Goal: Book appointment/travel/reservation

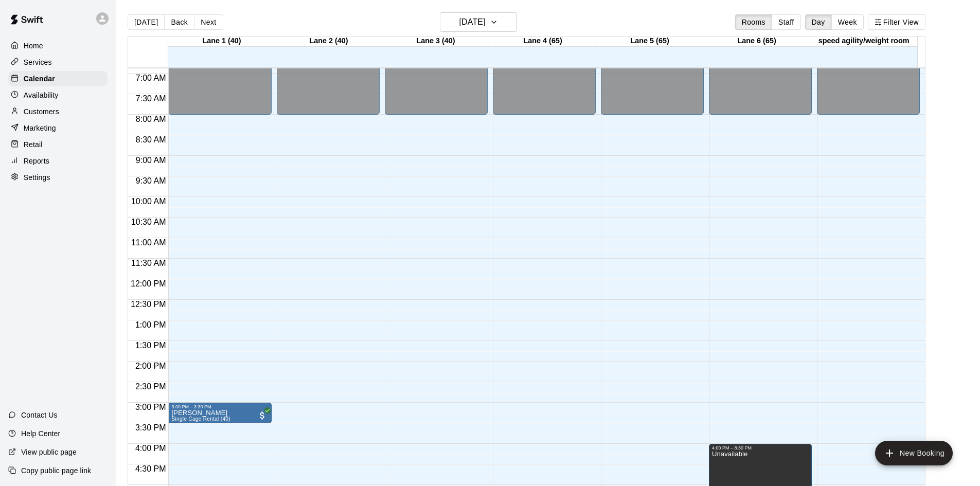
scroll to position [270, 0]
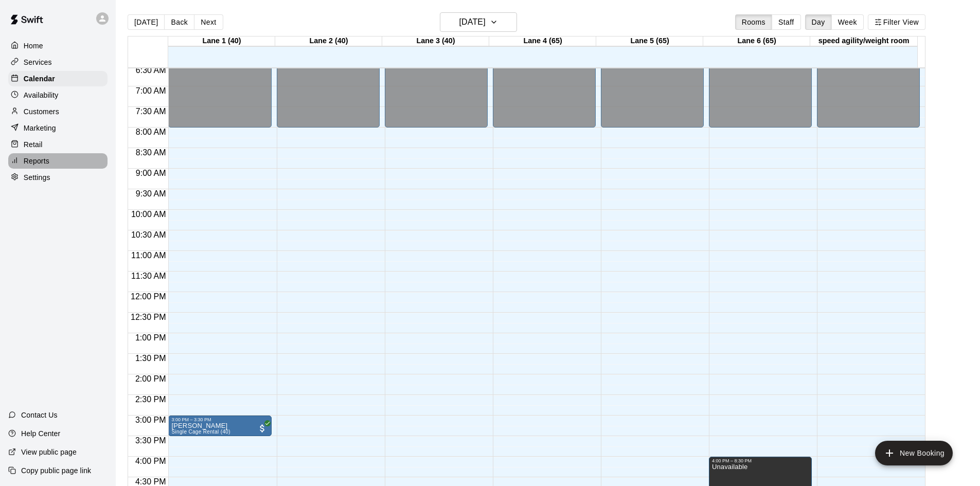
click at [52, 163] on div "Reports" at bounding box center [57, 160] width 99 height 15
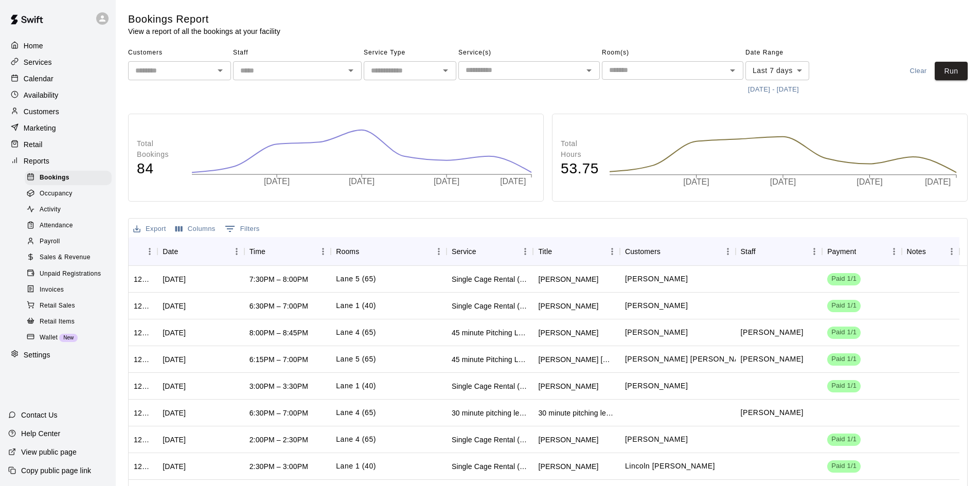
click at [202, 79] on div "​" at bounding box center [179, 70] width 103 height 19
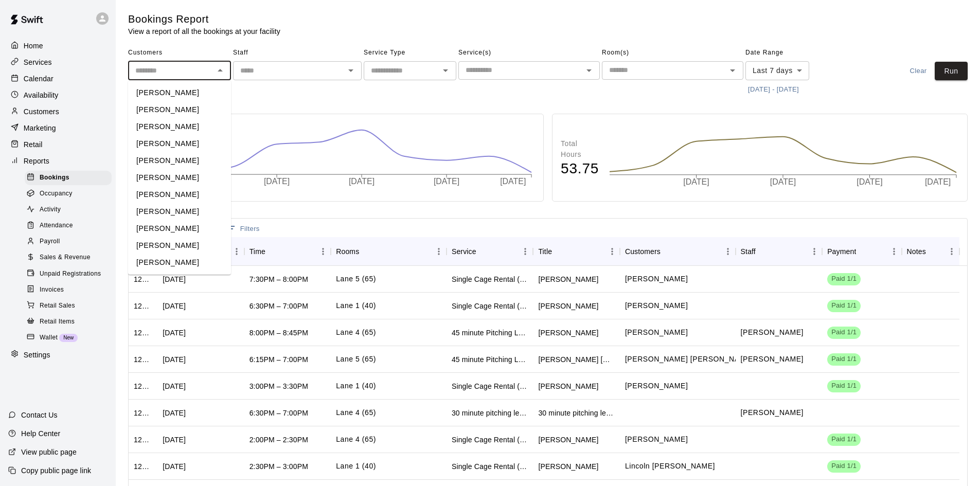
click at [305, 70] on input "text" at bounding box center [288, 70] width 105 height 13
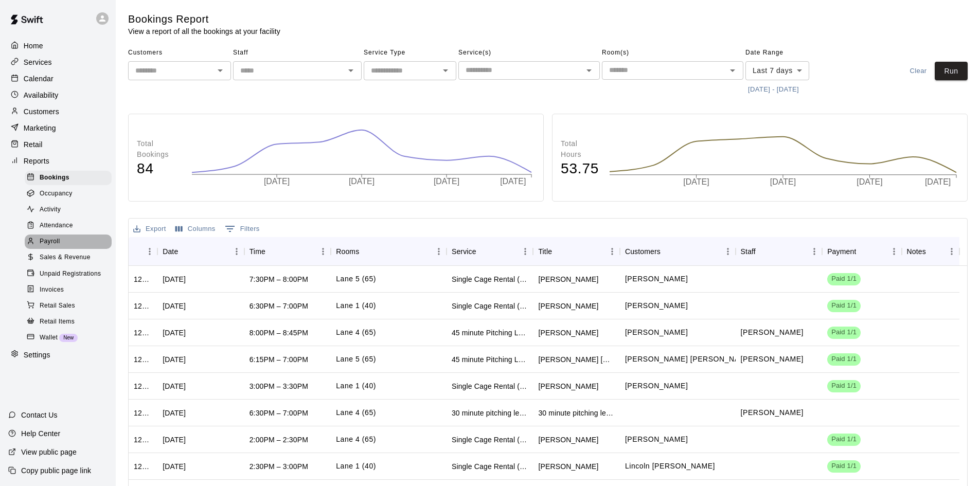
click at [56, 247] on span "Payroll" at bounding box center [50, 242] width 20 height 10
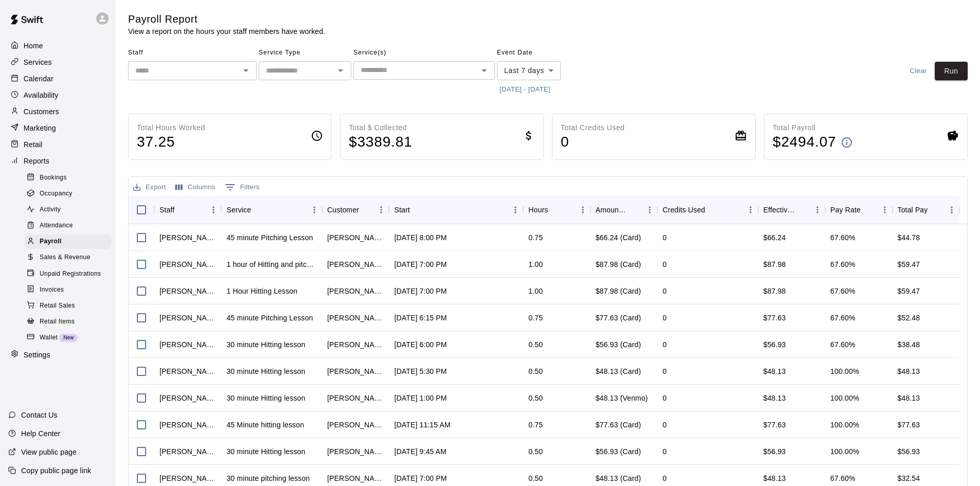
click at [289, 71] on input "text" at bounding box center [296, 70] width 69 height 13
click at [294, 97] on li "Lessons" at bounding box center [305, 92] width 93 height 17
type input "*******"
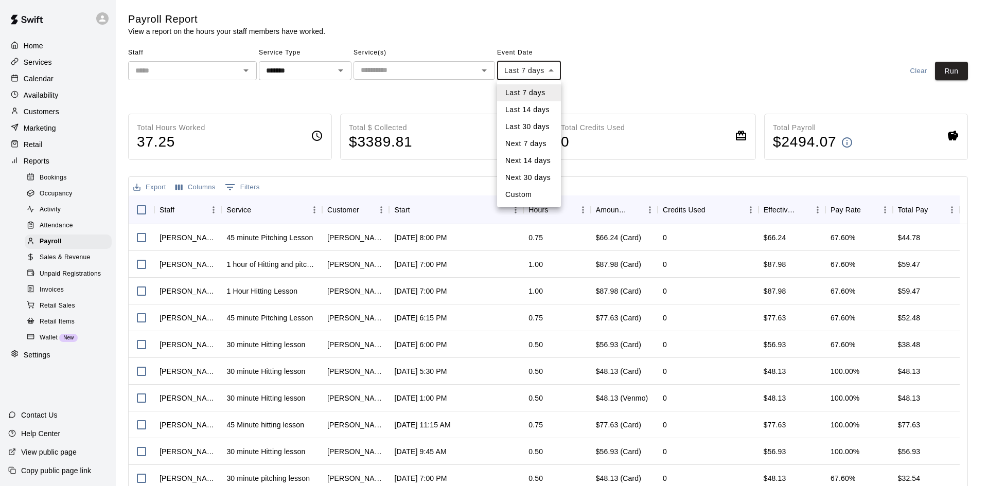
click at [531, 64] on body "Home Services Calendar Availability Customers Marketing Retail Reports Bookings…" at bounding box center [494, 270] width 988 height 541
click at [526, 110] on li "Last 14 days" at bounding box center [529, 109] width 64 height 17
type input "******"
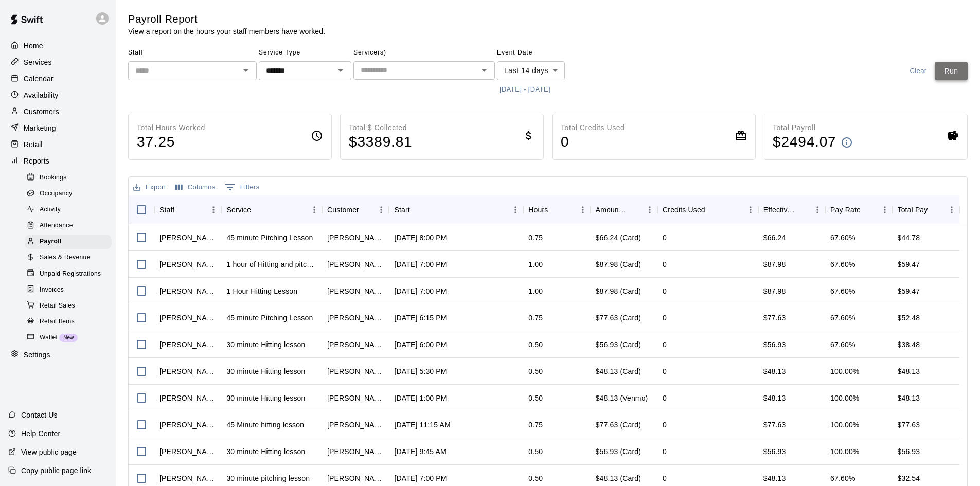
click at [955, 65] on button "Run" at bounding box center [951, 71] width 33 height 19
click at [170, 77] on input "text" at bounding box center [183, 70] width 105 height 13
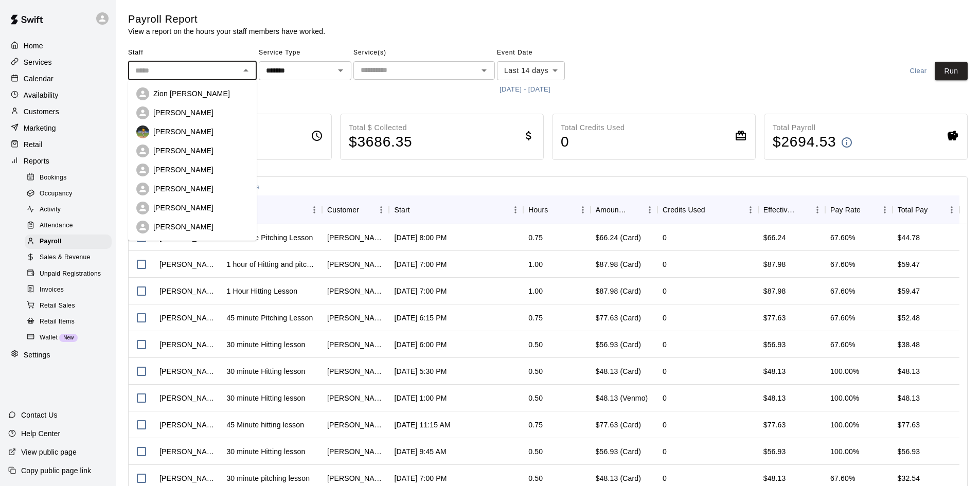
click at [187, 182] on li "[PERSON_NAME]" at bounding box center [192, 189] width 129 height 19
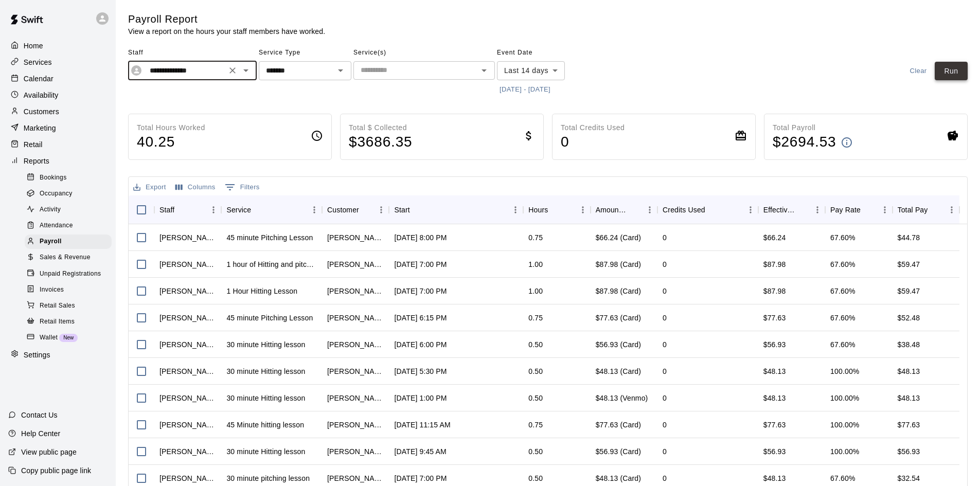
click at [949, 70] on button "Run" at bounding box center [951, 71] width 33 height 19
click at [184, 68] on input "**********" at bounding box center [185, 70] width 78 height 13
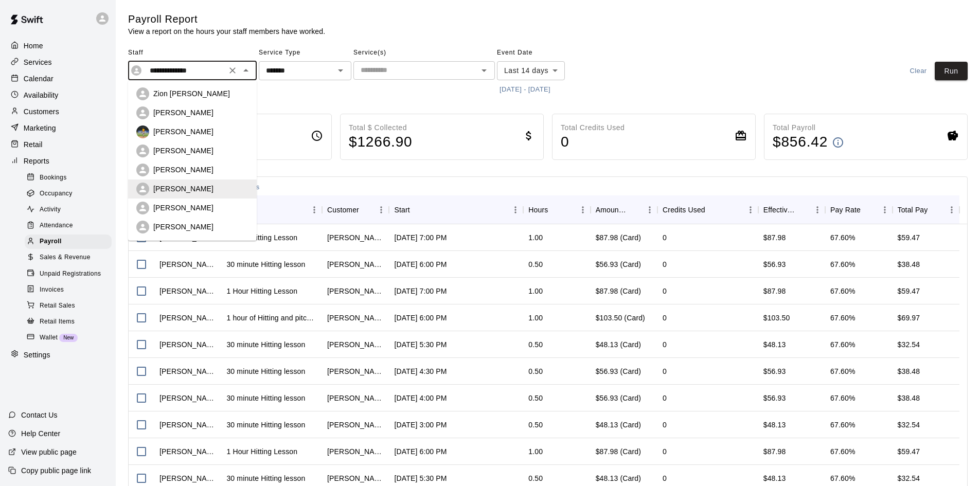
click at [187, 224] on p "[PERSON_NAME]" at bounding box center [183, 227] width 60 height 10
type input "**********"
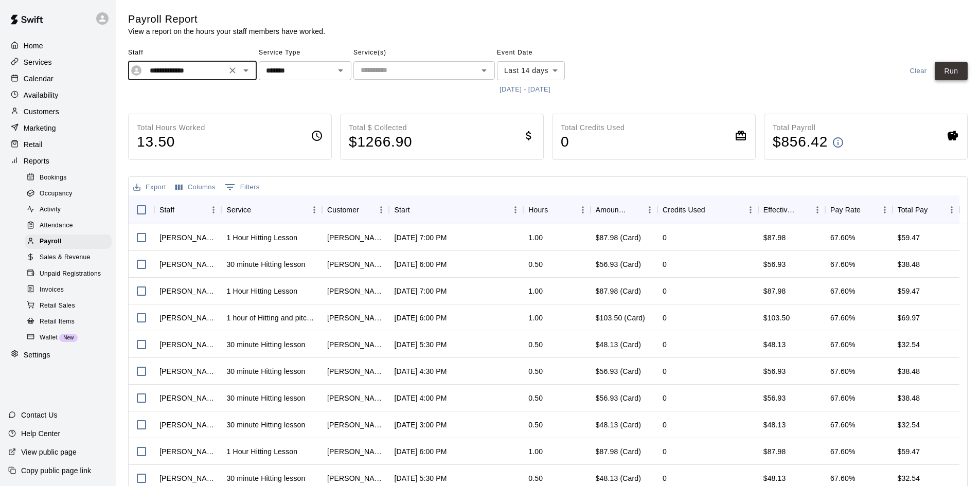
click at [948, 71] on button "Run" at bounding box center [951, 71] width 33 height 19
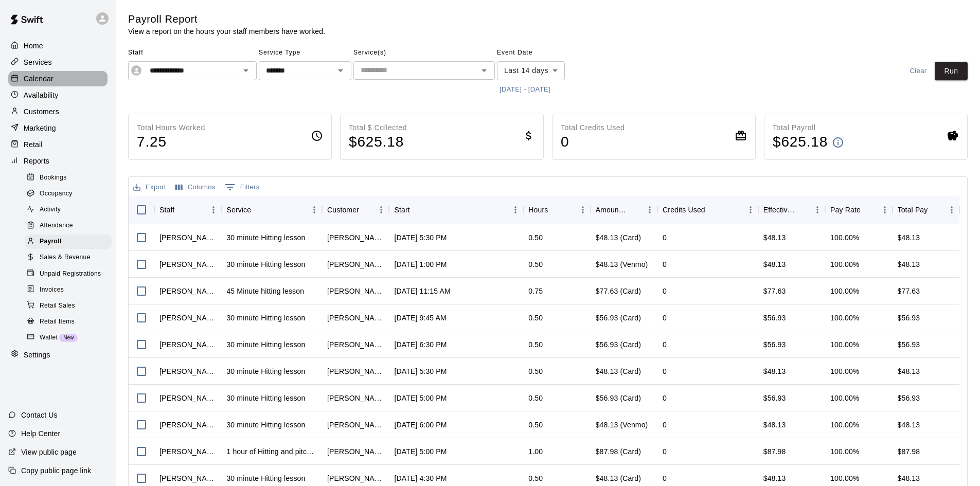
click at [63, 86] on div "Calendar" at bounding box center [57, 78] width 99 height 15
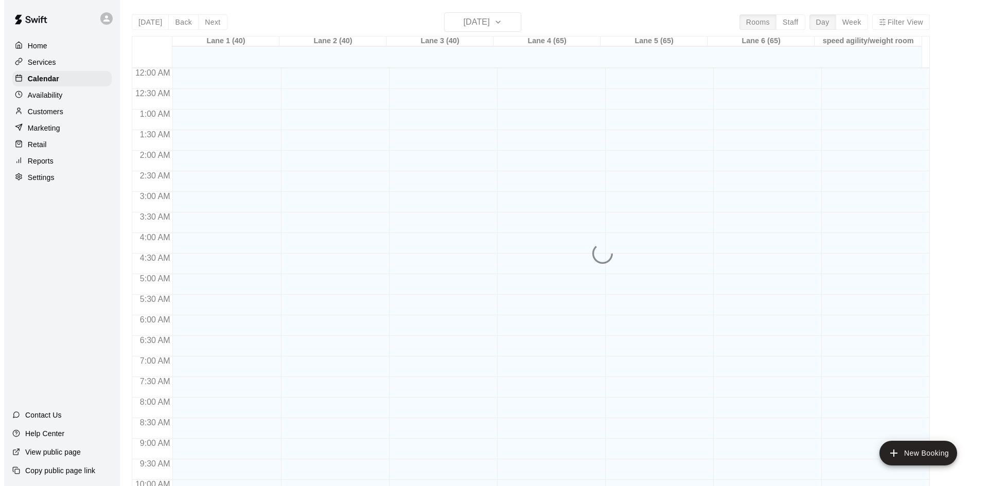
scroll to position [527, 0]
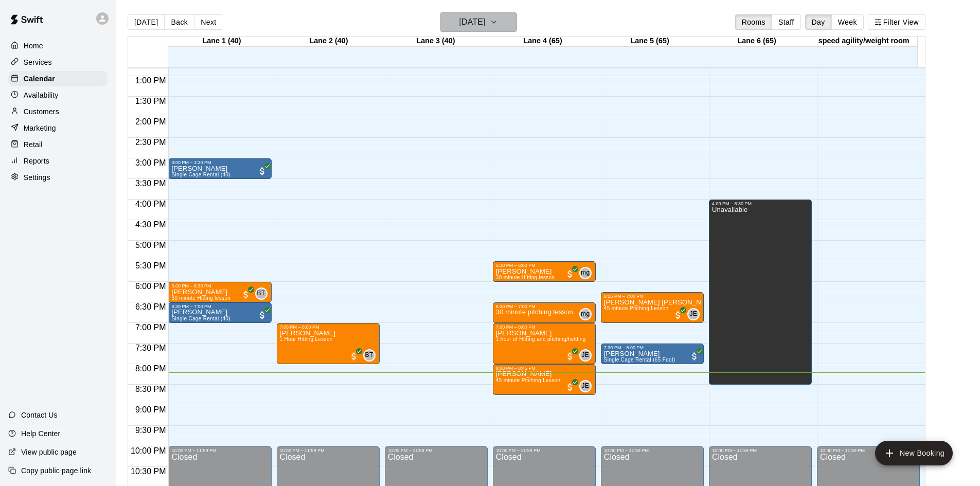
click at [478, 25] on h6 "[DATE]" at bounding box center [472, 22] width 26 height 14
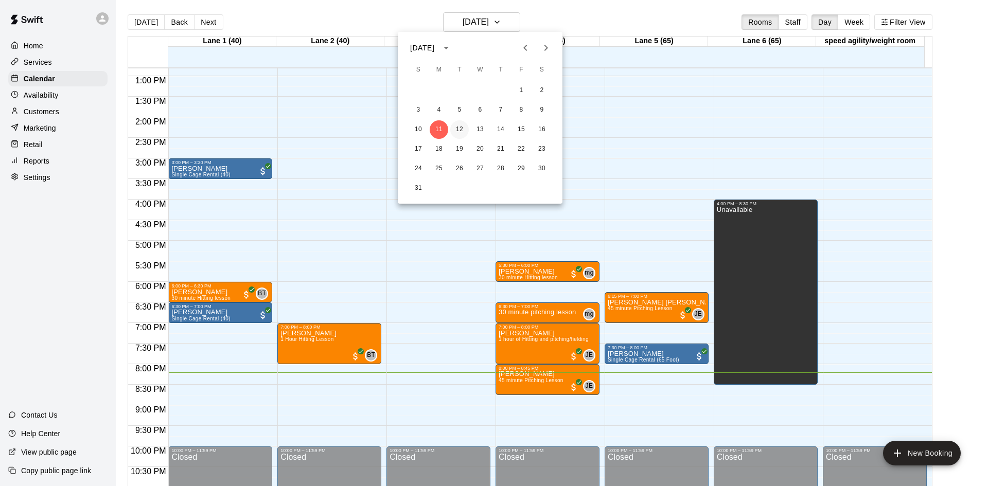
click at [459, 127] on button "12" at bounding box center [459, 129] width 19 height 19
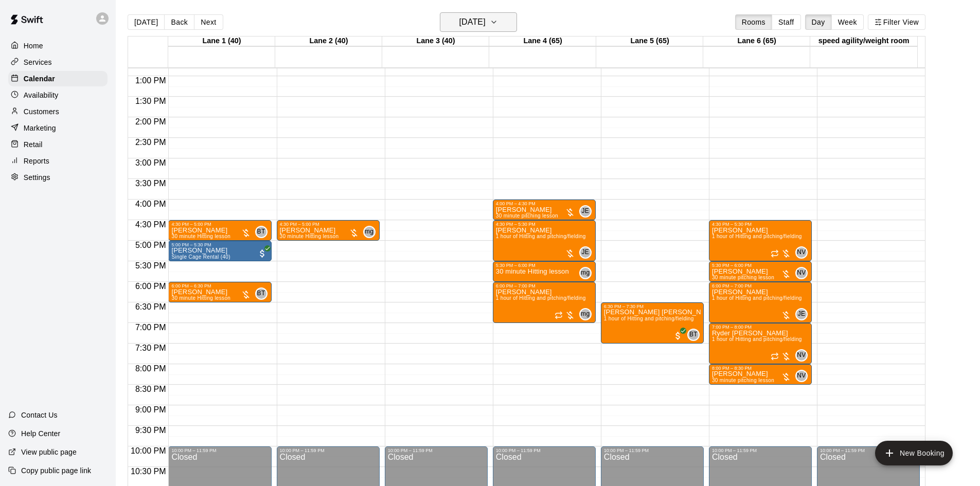
click at [486, 25] on h6 "[DATE]" at bounding box center [472, 22] width 26 height 14
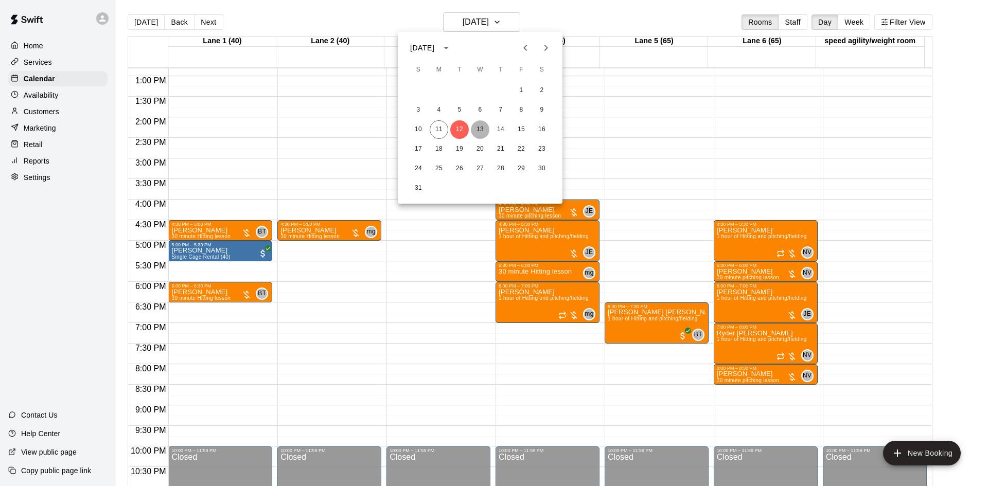
click at [482, 125] on button "13" at bounding box center [480, 129] width 19 height 19
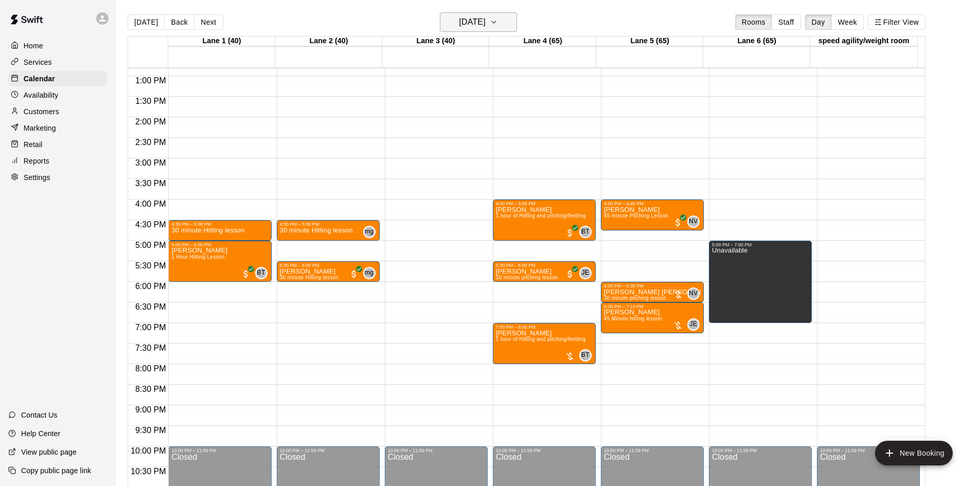
click at [486, 26] on h6 "[DATE]" at bounding box center [472, 22] width 26 height 14
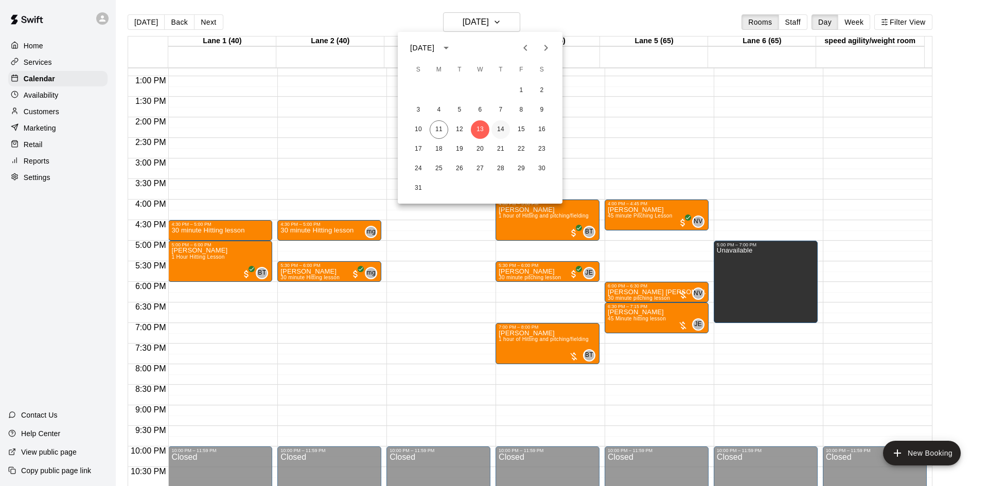
click at [499, 130] on button "14" at bounding box center [500, 129] width 19 height 19
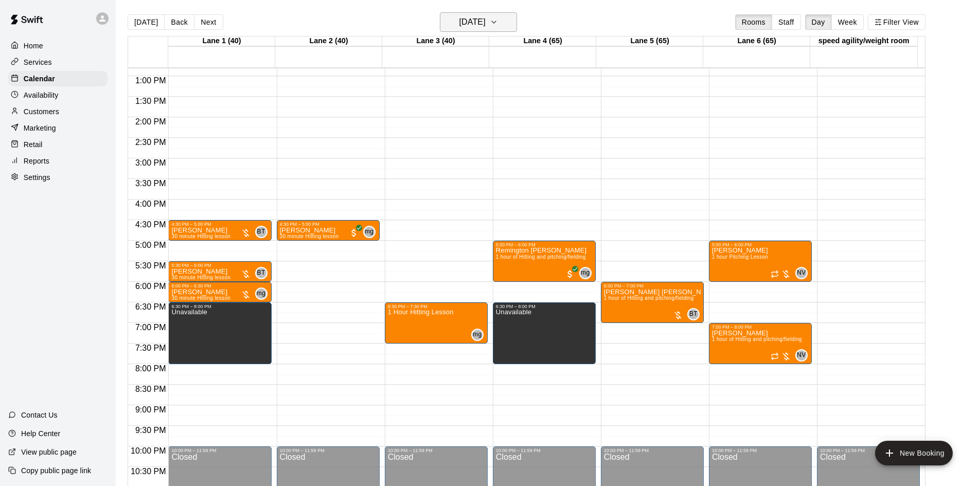
click at [481, 26] on h6 "[DATE]" at bounding box center [472, 22] width 26 height 14
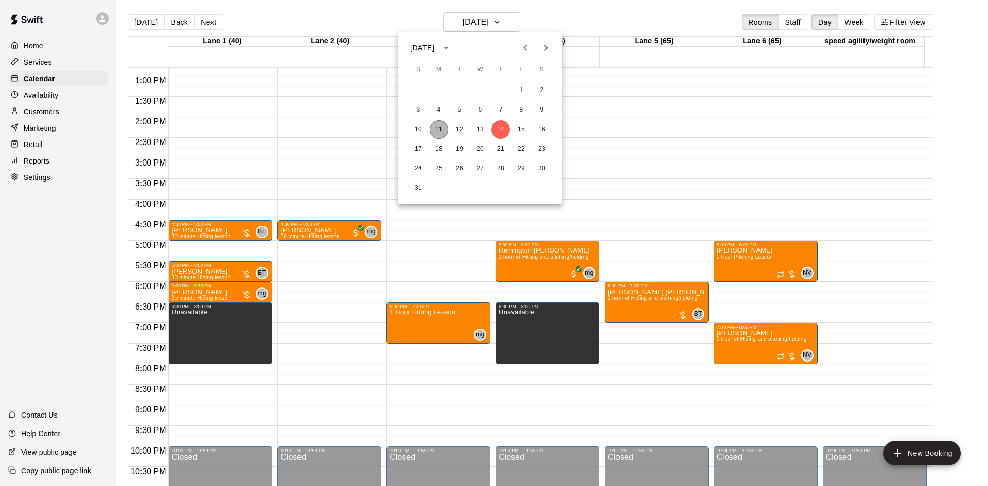
click at [434, 128] on button "11" at bounding box center [439, 129] width 19 height 19
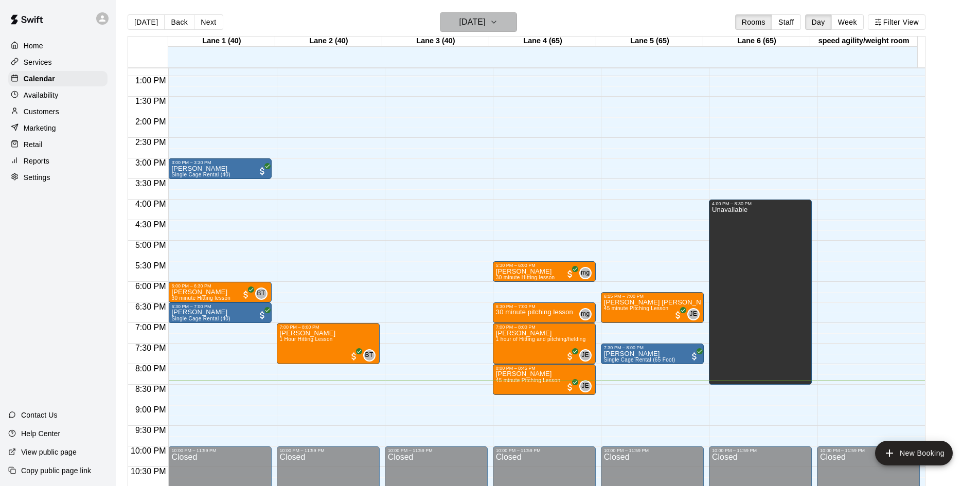
click at [462, 24] on h6 "[DATE]" at bounding box center [472, 22] width 26 height 14
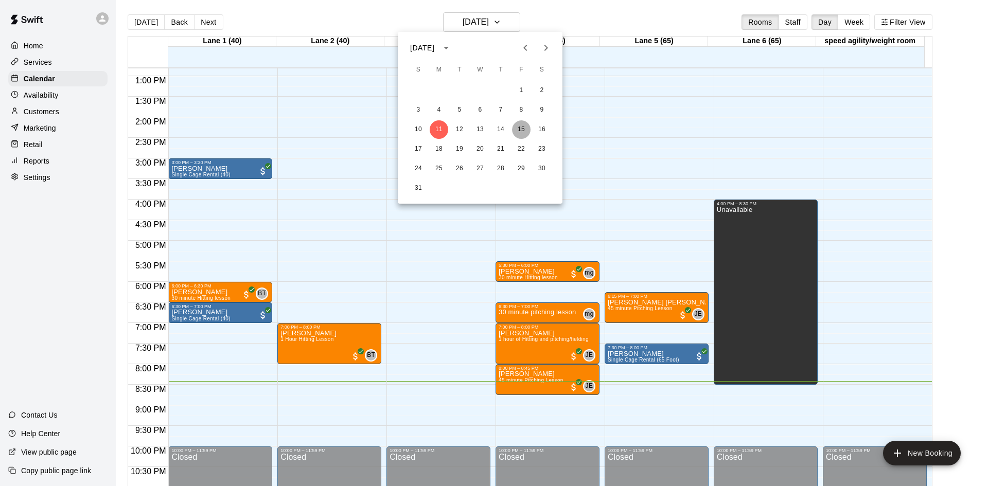
click at [520, 128] on button "15" at bounding box center [521, 129] width 19 height 19
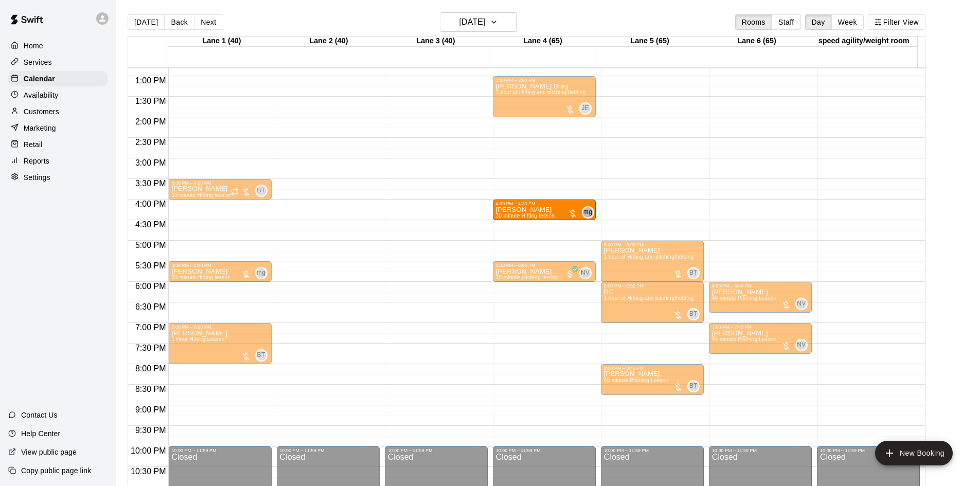
drag, startPoint x: 233, startPoint y: 210, endPoint x: 534, endPoint y: 214, distance: 301.5
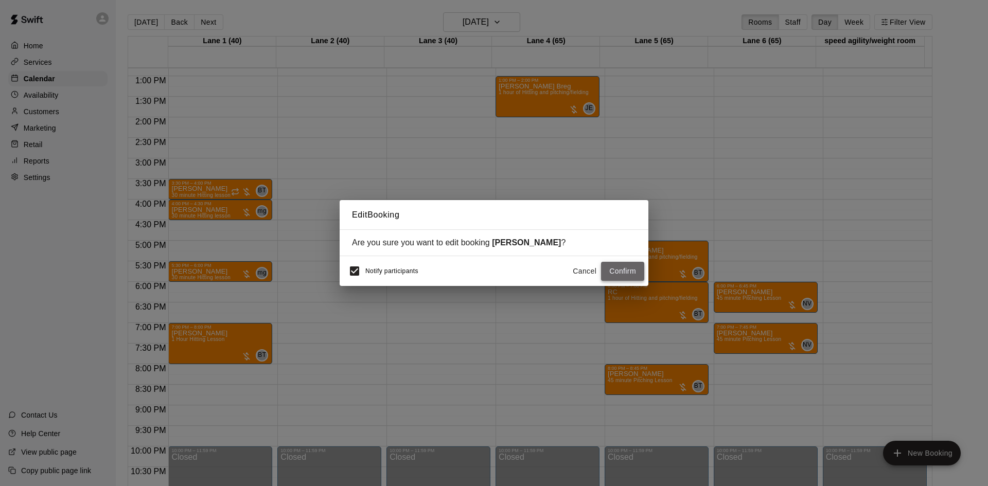
click at [611, 265] on button "Confirm" at bounding box center [622, 271] width 43 height 19
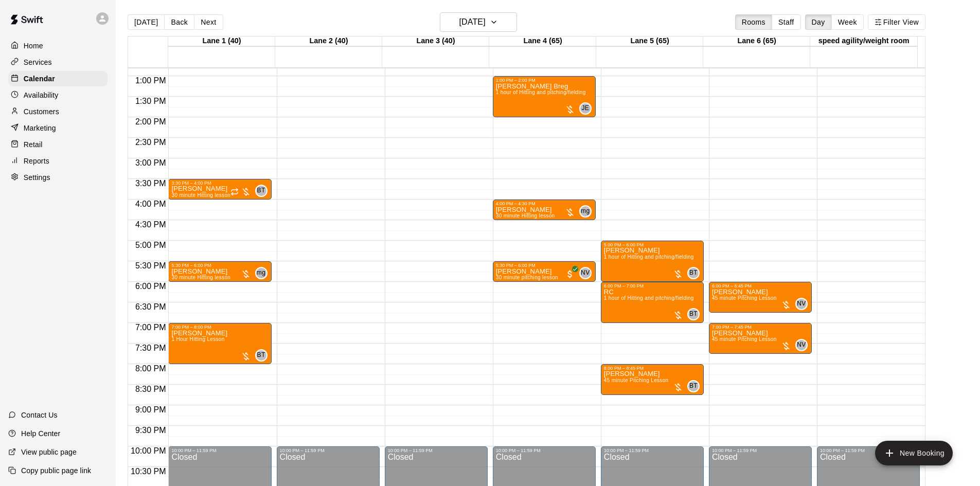
click at [543, 180] on div "12:00 AM – 8:00 AM Closed 1:00 PM – 2:00 PM [PERSON_NAME] Breg 1 hour of Hittin…" at bounding box center [544, 35] width 103 height 988
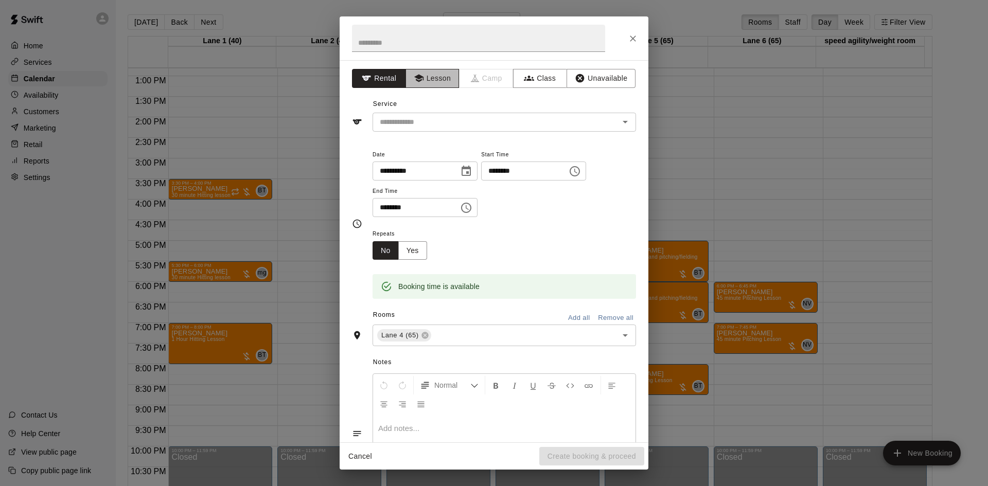
click at [424, 80] on button "Lesson" at bounding box center [432, 78] width 54 height 19
click at [460, 124] on input "text" at bounding box center [489, 122] width 227 height 13
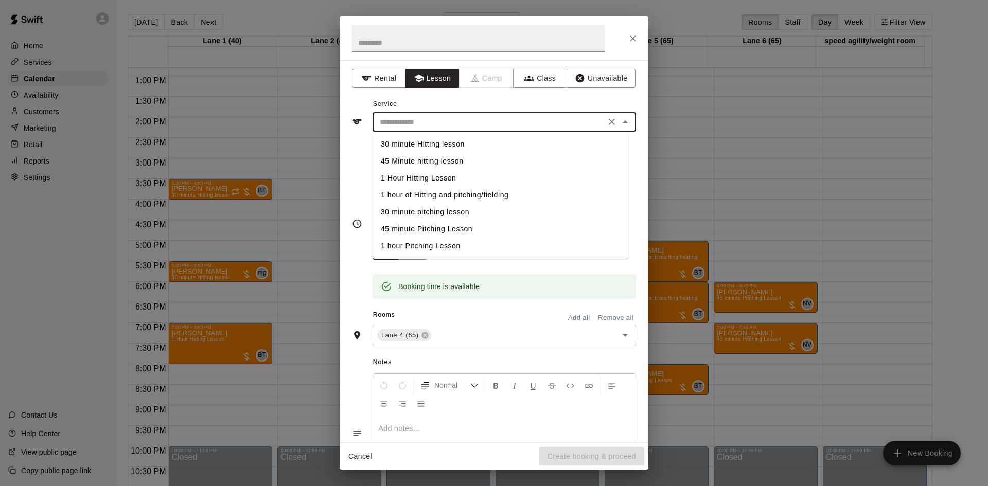
click at [459, 141] on li "30 minute Hitting lesson" at bounding box center [501, 144] width 256 height 17
type input "**********"
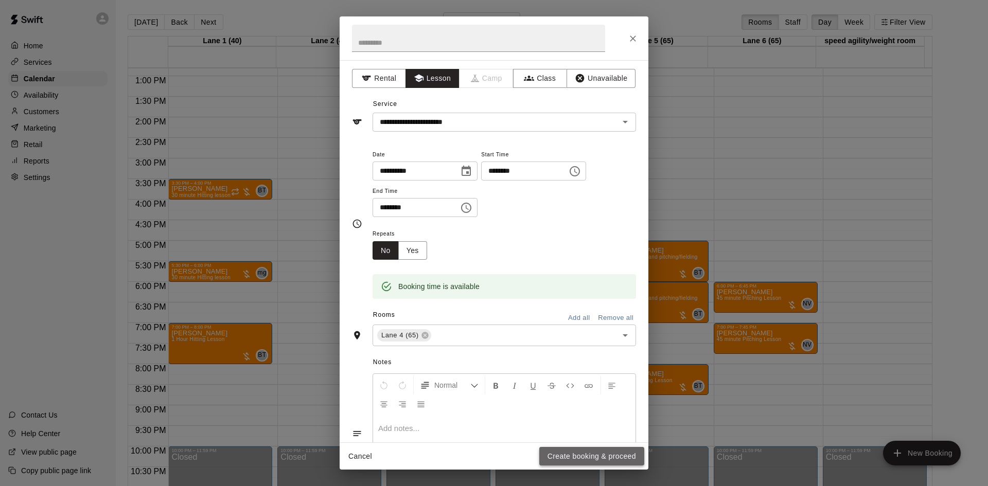
click at [604, 457] on button "Create booking & proceed" at bounding box center [591, 456] width 105 height 19
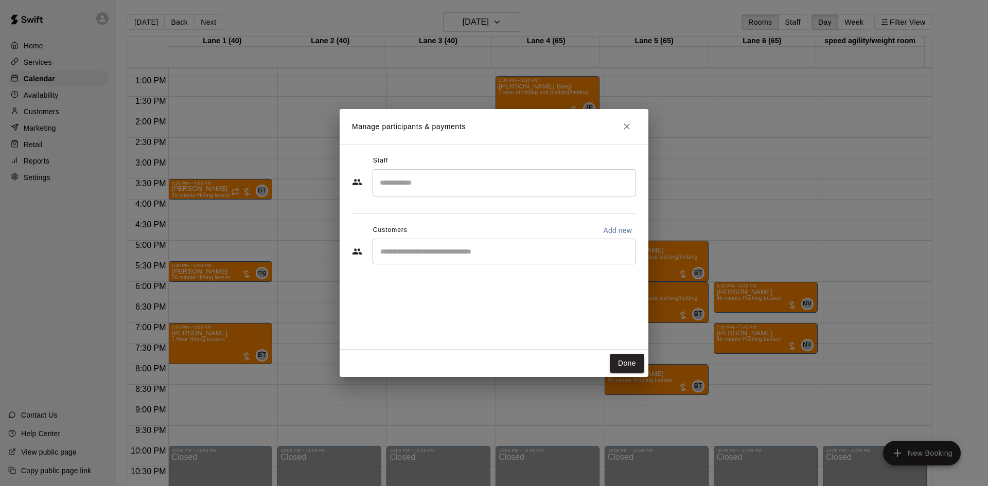
click at [457, 186] on input "Search staff" at bounding box center [504, 183] width 254 height 18
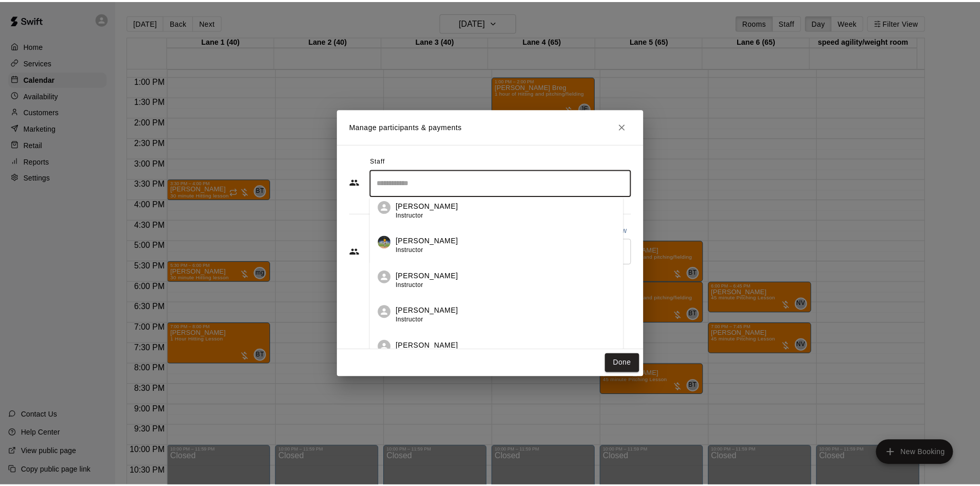
scroll to position [124, 0]
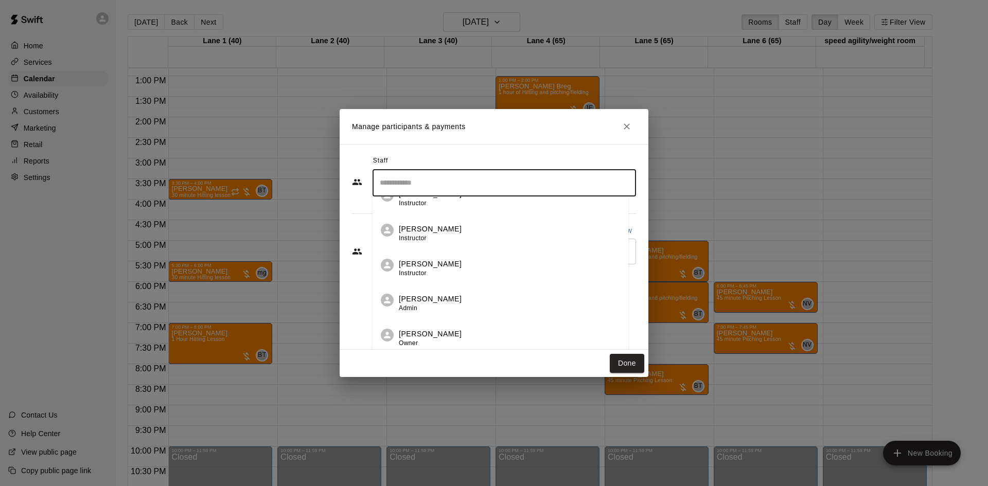
click at [415, 337] on p "[PERSON_NAME]" at bounding box center [430, 334] width 63 height 11
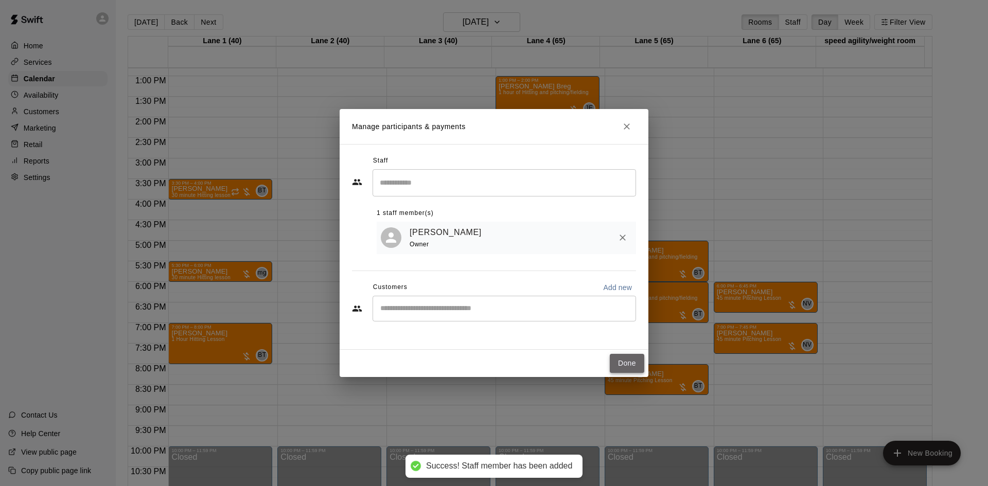
click at [623, 363] on button "Done" at bounding box center [627, 363] width 34 height 19
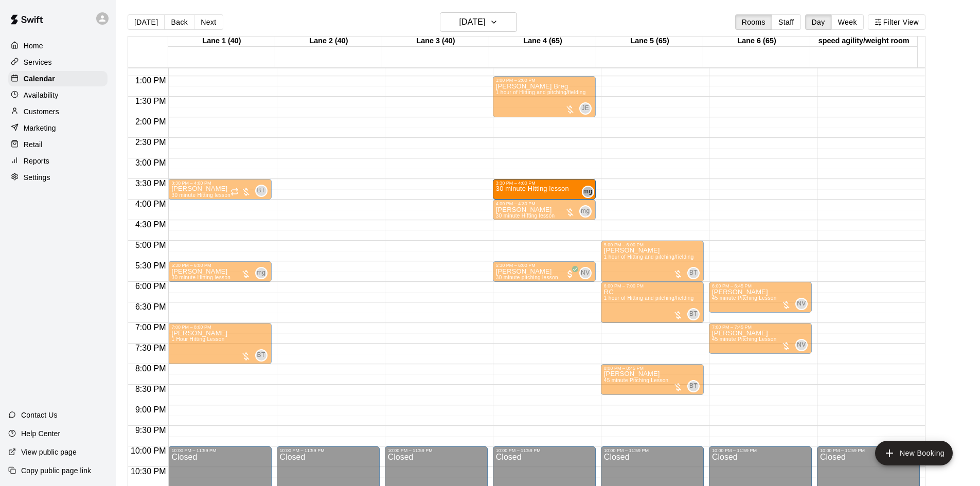
drag, startPoint x: 552, startPoint y: 176, endPoint x: 552, endPoint y: 188, distance: 12.3
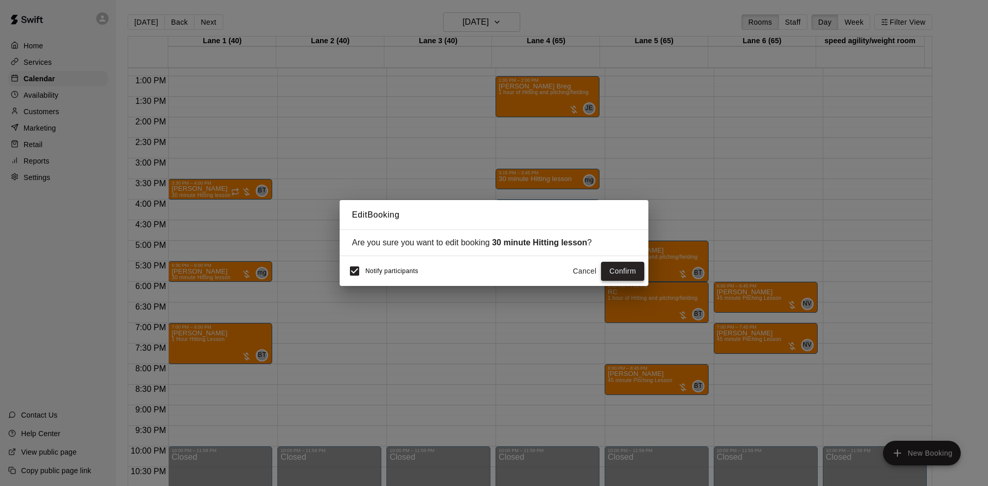
click at [618, 275] on button "Confirm" at bounding box center [622, 271] width 43 height 19
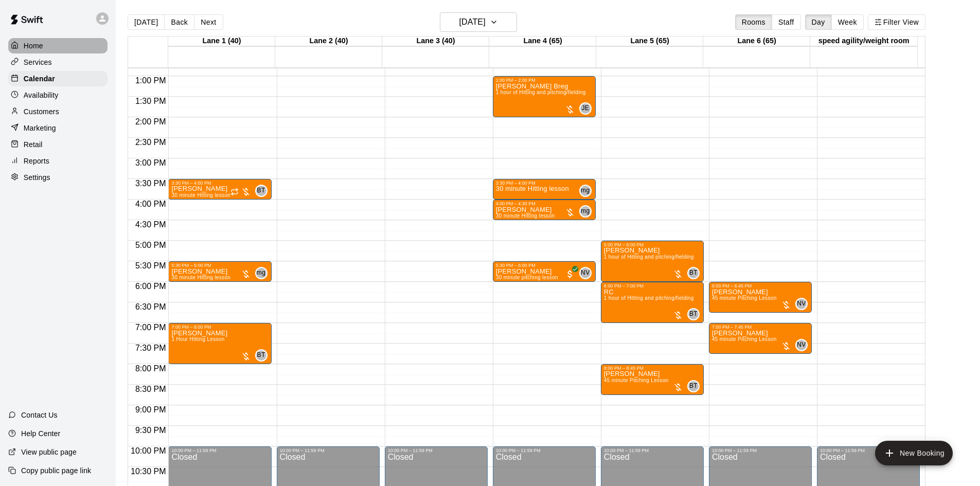
click at [47, 47] on div "Home" at bounding box center [57, 45] width 99 height 15
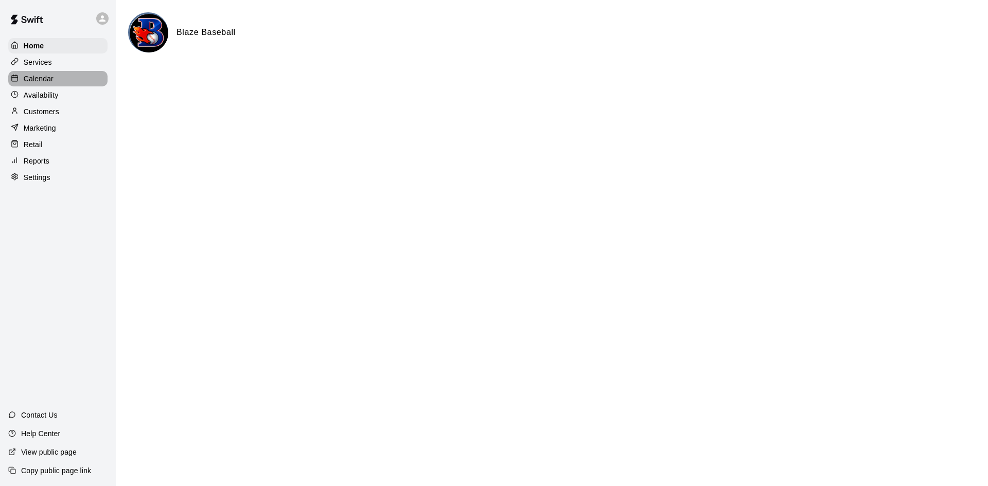
click at [56, 73] on div "Calendar" at bounding box center [57, 78] width 99 height 15
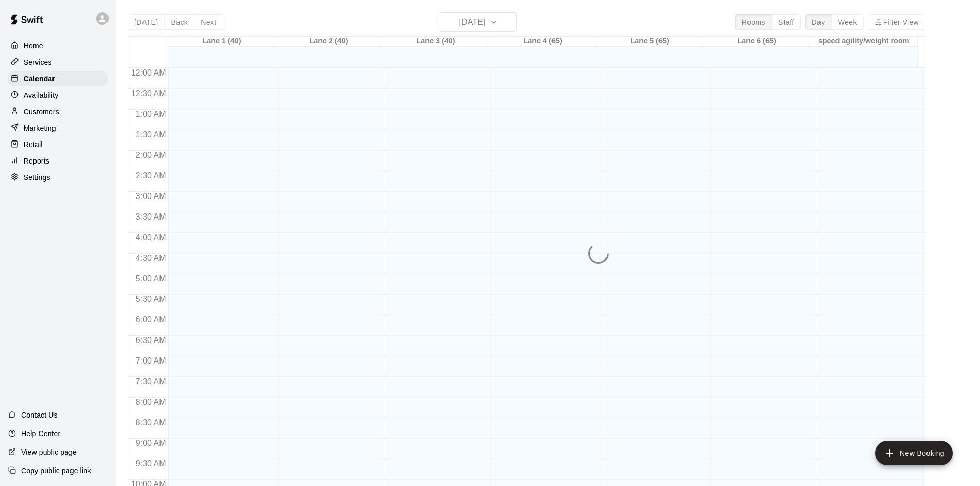
scroll to position [527, 0]
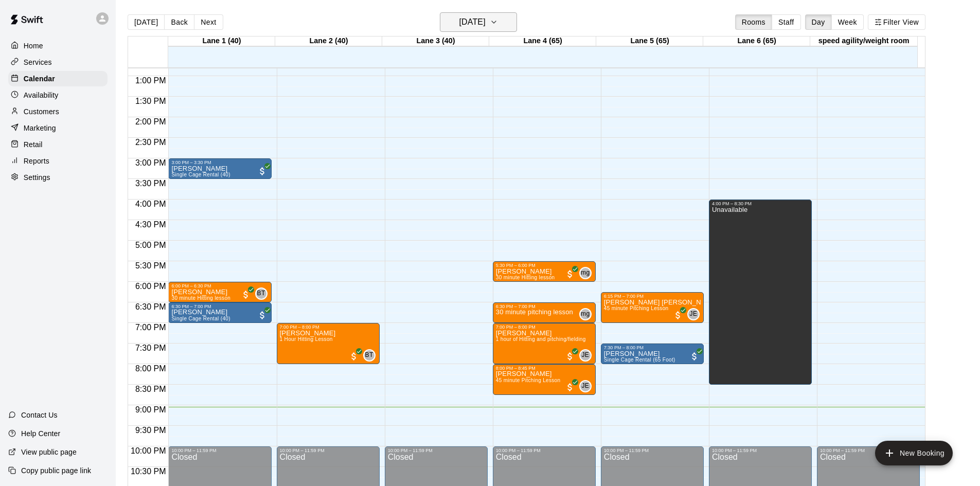
click at [486, 23] on h6 "[DATE]" at bounding box center [472, 22] width 26 height 14
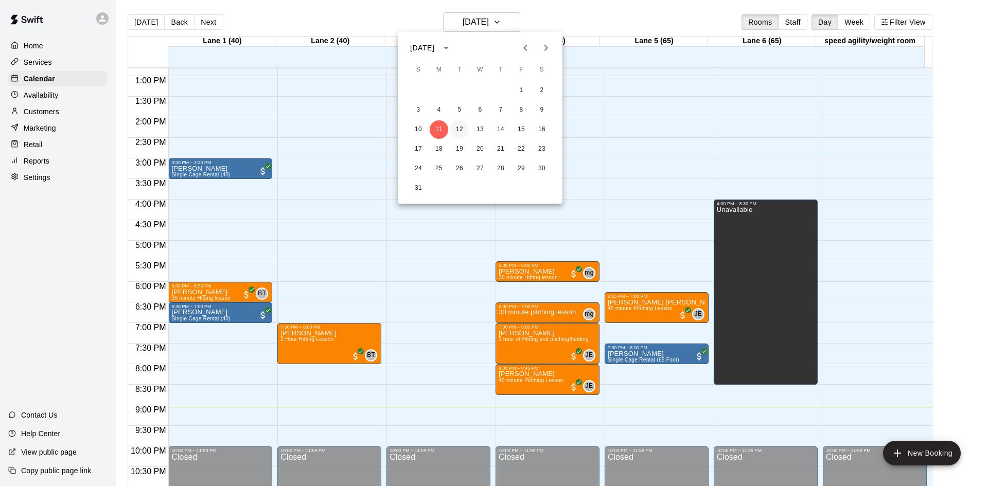
click at [463, 123] on button "12" at bounding box center [459, 129] width 19 height 19
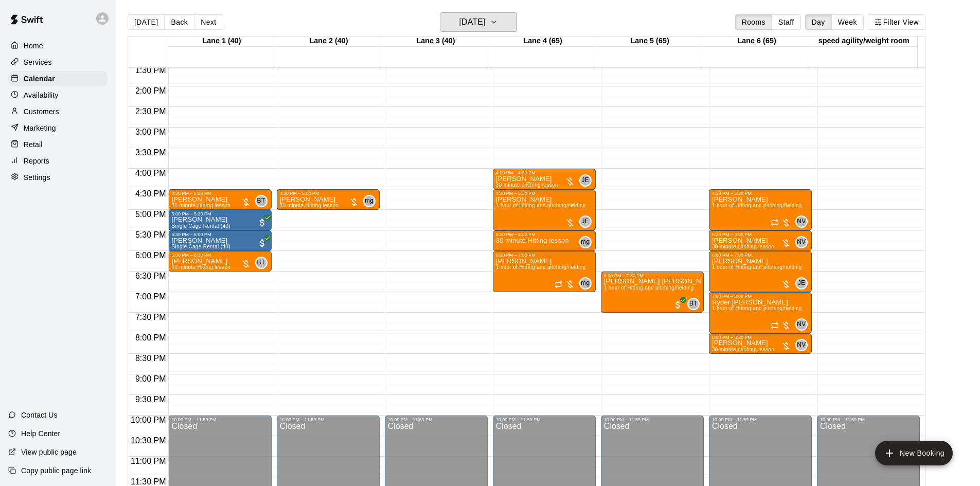
scroll to position [559, 0]
click at [474, 25] on h6 "[DATE]" at bounding box center [472, 22] width 26 height 14
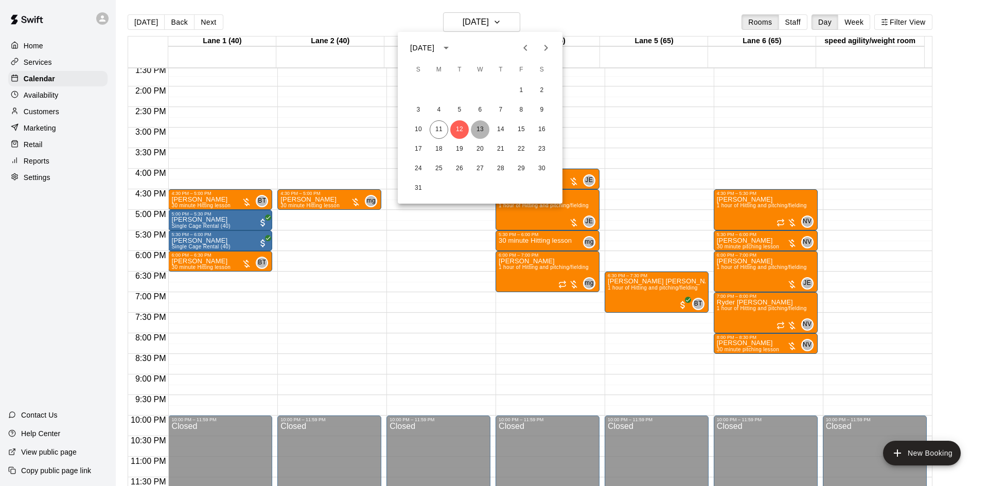
click at [478, 127] on button "13" at bounding box center [480, 129] width 19 height 19
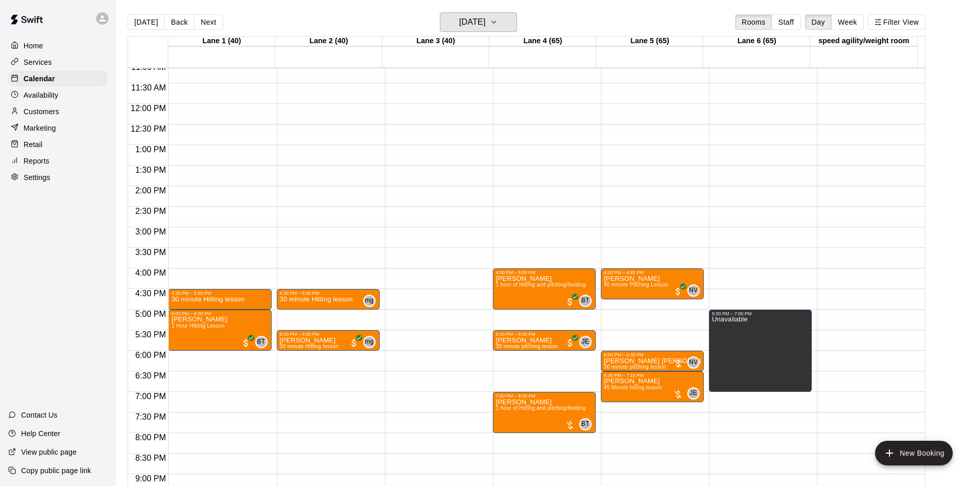
scroll to position [456, 0]
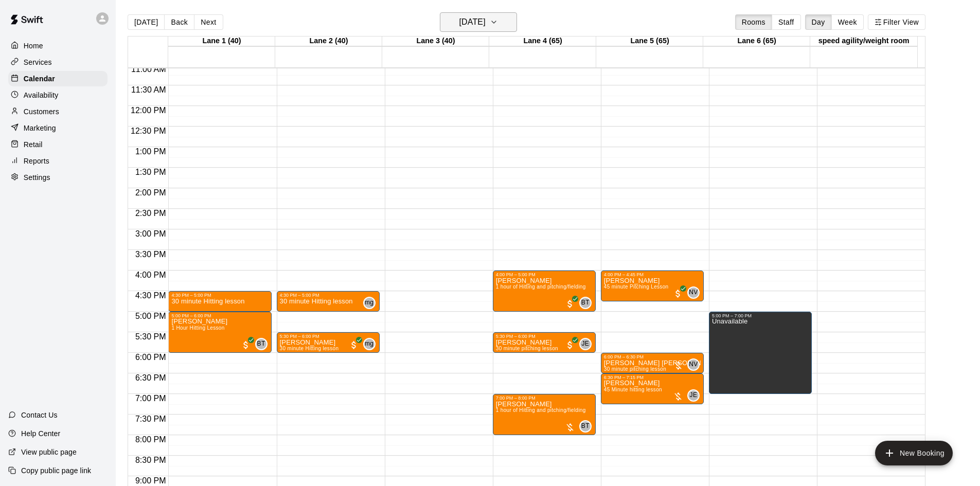
click at [486, 26] on h6 "[DATE]" at bounding box center [472, 22] width 26 height 14
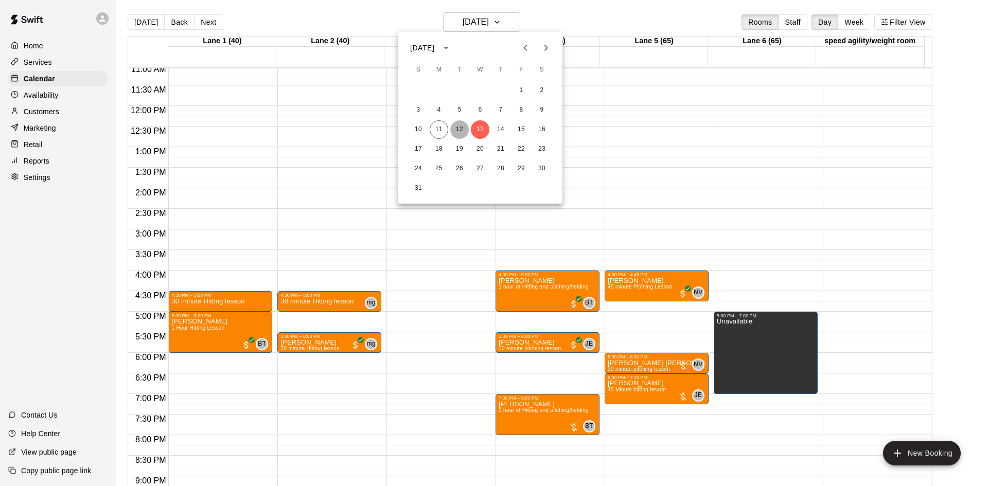
click at [458, 127] on button "12" at bounding box center [459, 129] width 19 height 19
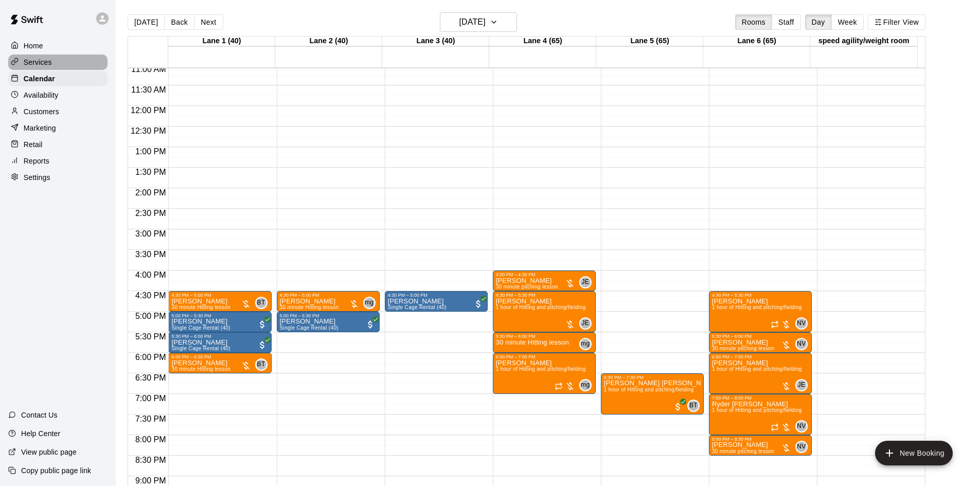
click at [46, 67] on p "Services" at bounding box center [38, 62] width 28 height 10
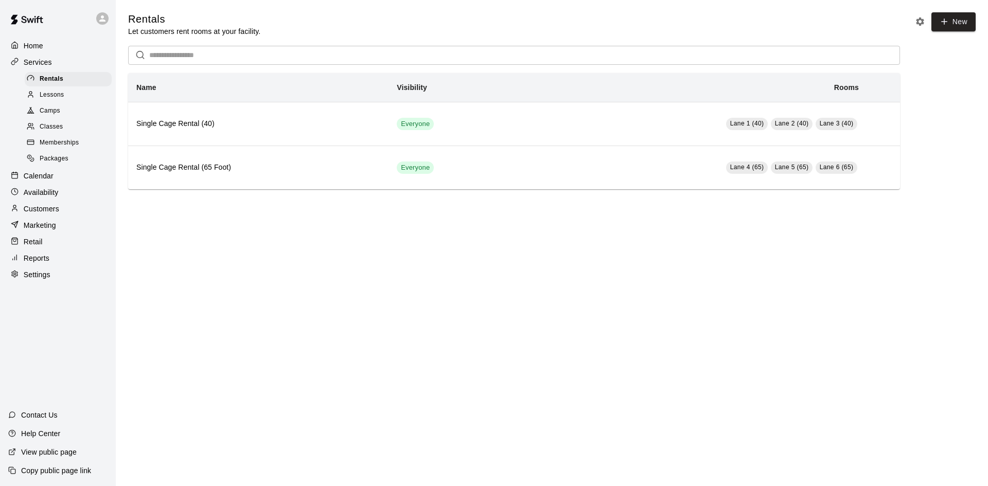
click at [61, 111] on div "Camps" at bounding box center [68, 111] width 87 height 14
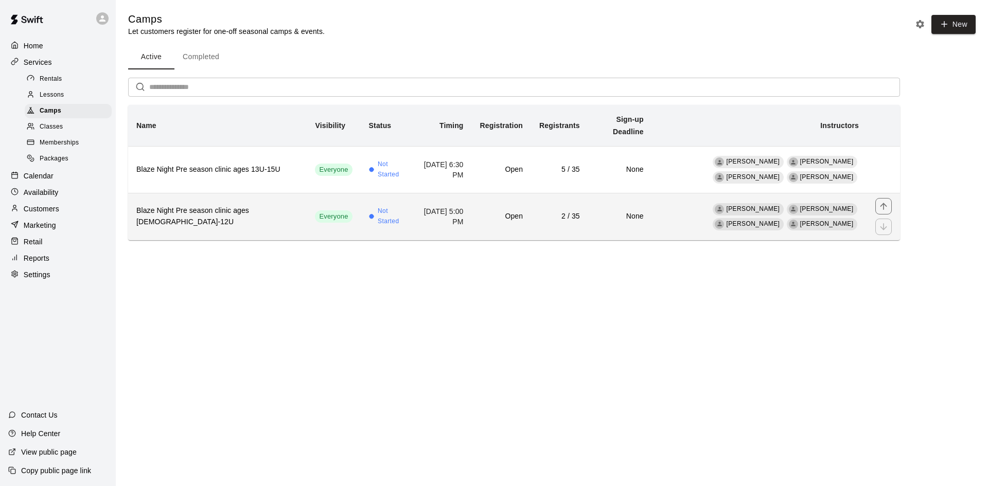
click at [258, 211] on th "Blaze Night Pre season clinic ages [DEMOGRAPHIC_DATA]-12U" at bounding box center [217, 216] width 179 height 47
click at [239, 209] on h6 "Blaze Night Pre season clinic ages [DEMOGRAPHIC_DATA]-12U" at bounding box center [217, 216] width 162 height 23
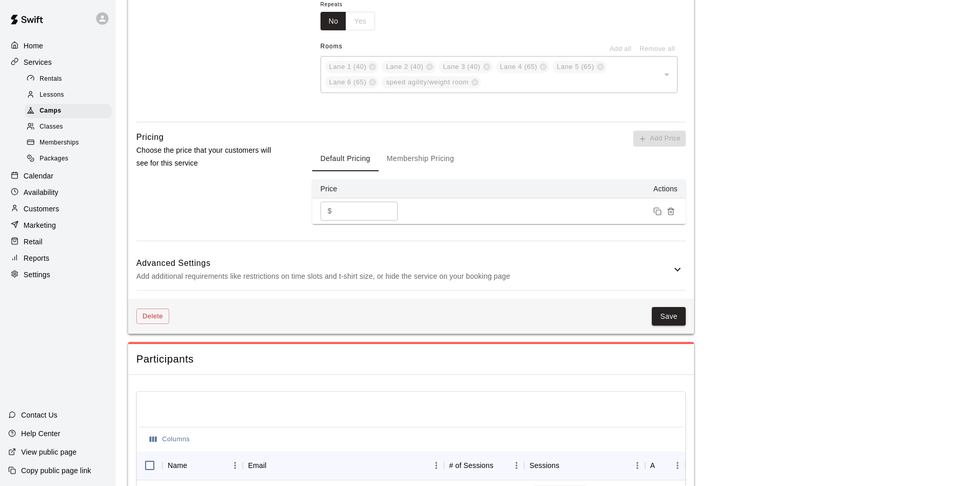
scroll to position [791, 0]
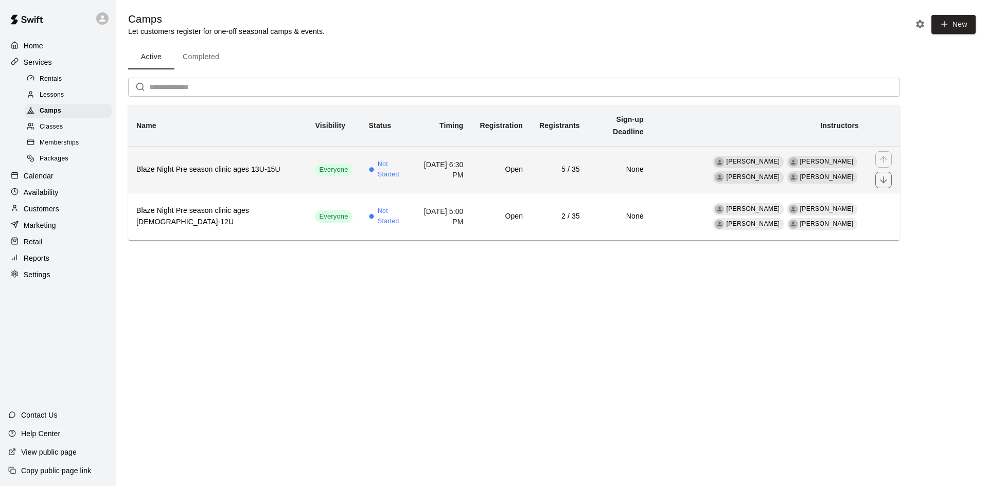
click at [241, 168] on h6 "Blaze Night Pre season clinic ages 13U-15U" at bounding box center [217, 169] width 162 height 11
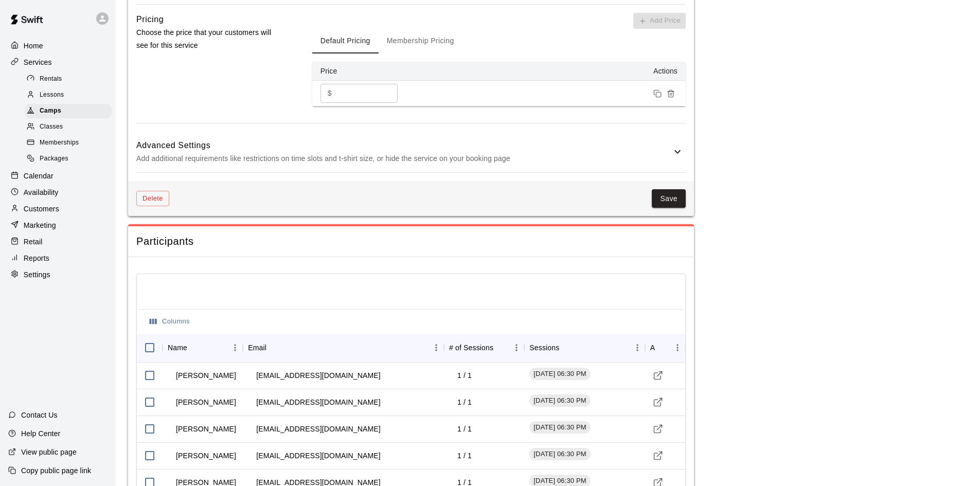
scroll to position [872, 0]
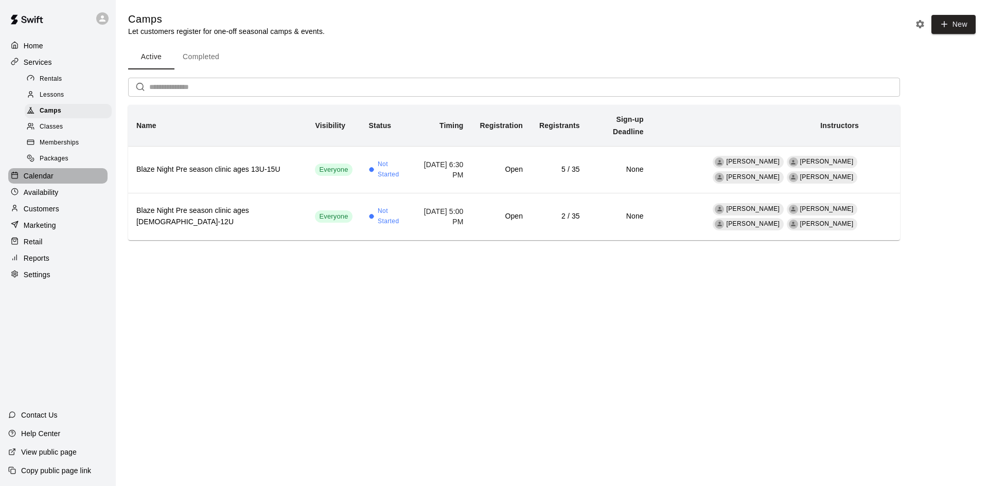
click at [49, 178] on p "Calendar" at bounding box center [39, 176] width 30 height 10
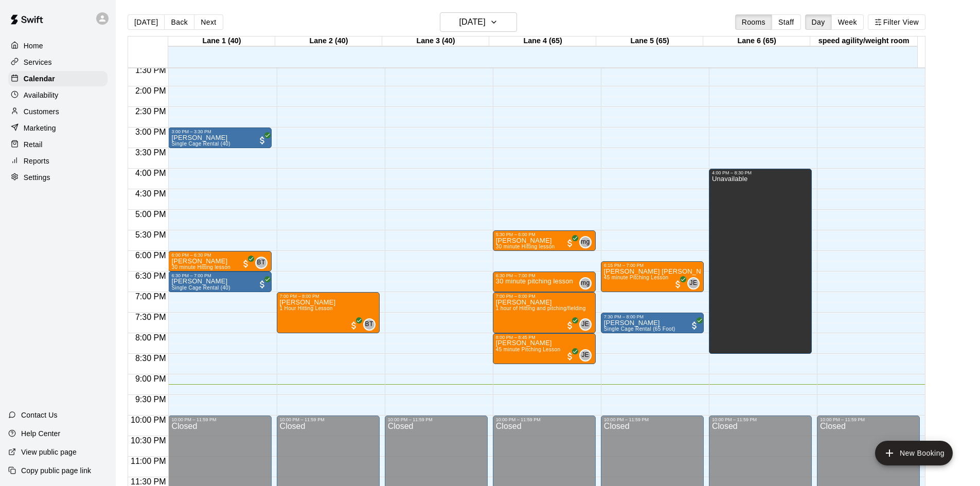
scroll to position [559, 0]
click at [486, 26] on h6 "[DATE]" at bounding box center [472, 22] width 26 height 14
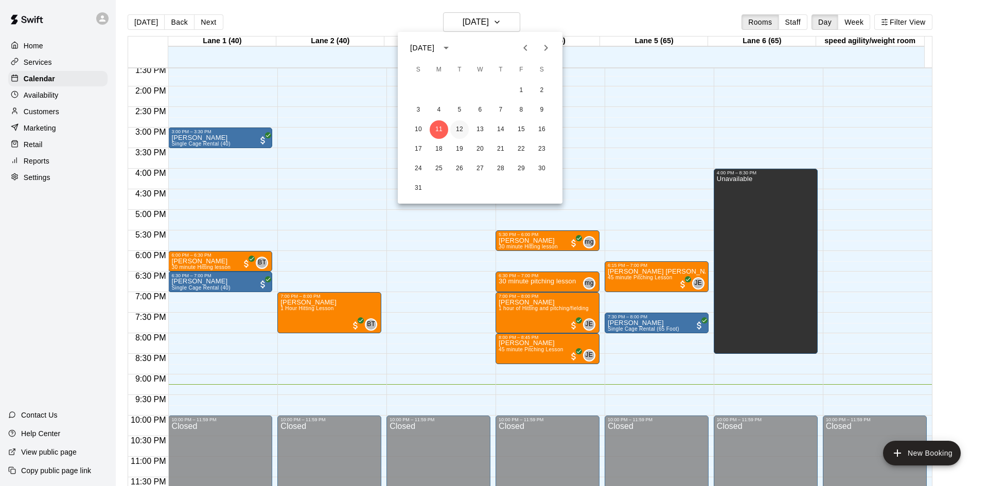
click at [457, 130] on button "12" at bounding box center [459, 129] width 19 height 19
